Goal: Transaction & Acquisition: Purchase product/service

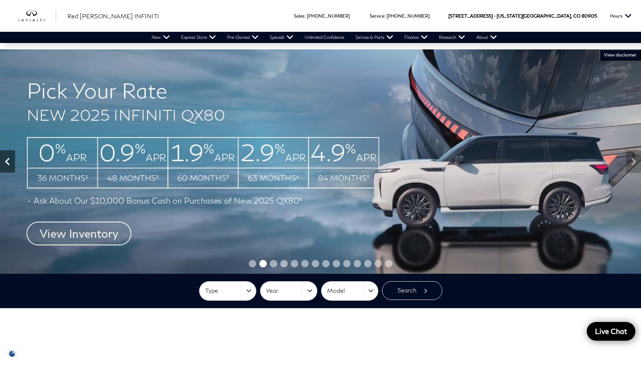
click at [13, 161] on icon "Previous" at bounding box center [7, 161] width 15 height 15
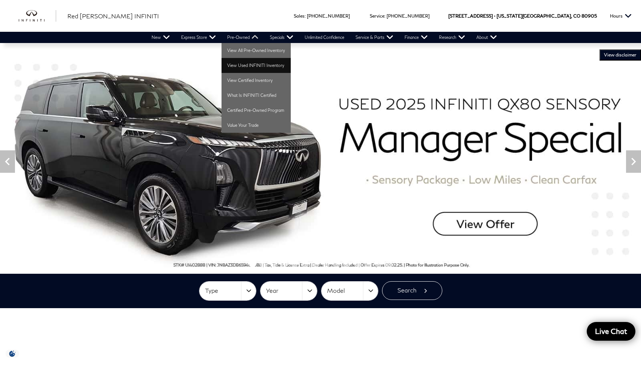
click at [247, 67] on link "View Used INFINITI Inventory" at bounding box center [256, 65] width 69 height 15
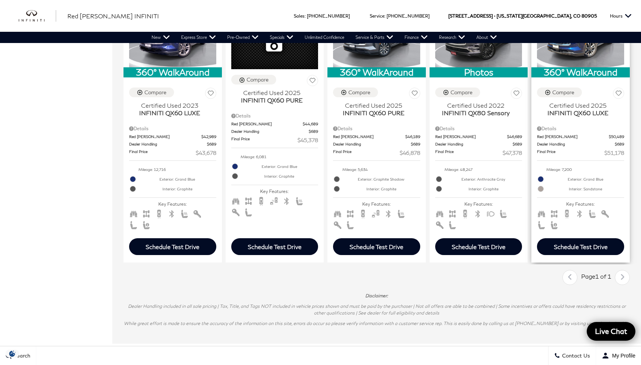
scroll to position [558, 0]
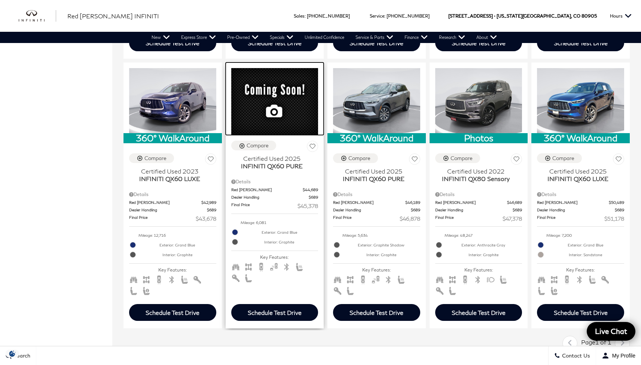
click at [277, 135] on img at bounding box center [274, 101] width 87 height 67
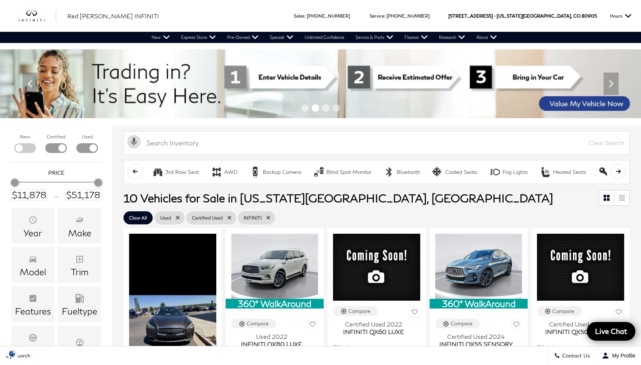
click at [270, 216] on icon at bounding box center [268, 218] width 6 height 6
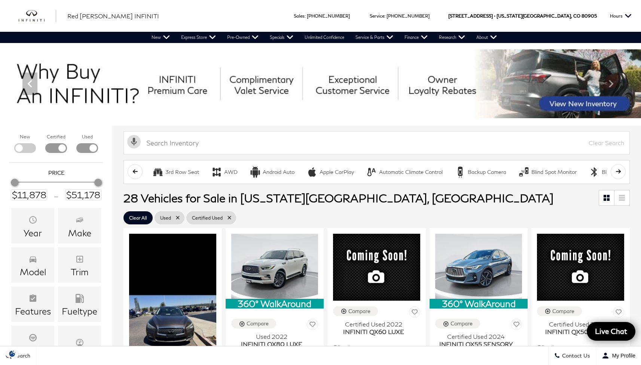
click at [230, 218] on icon at bounding box center [229, 218] width 6 height 6
type input "$42,378"
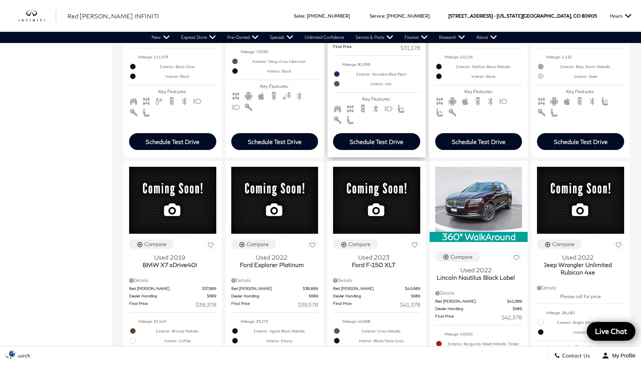
scroll to position [1077, 0]
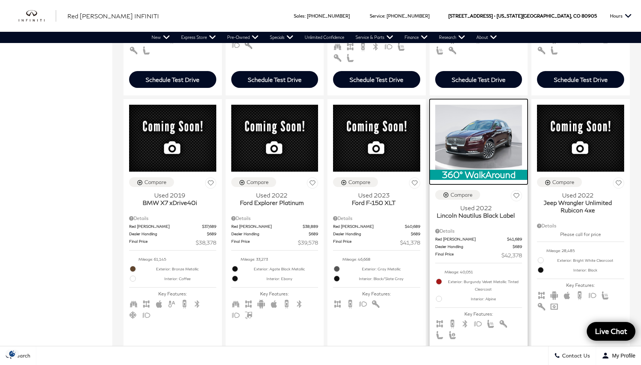
click at [475, 155] on img at bounding box center [478, 137] width 87 height 65
